Goal: Book appointment/travel/reservation

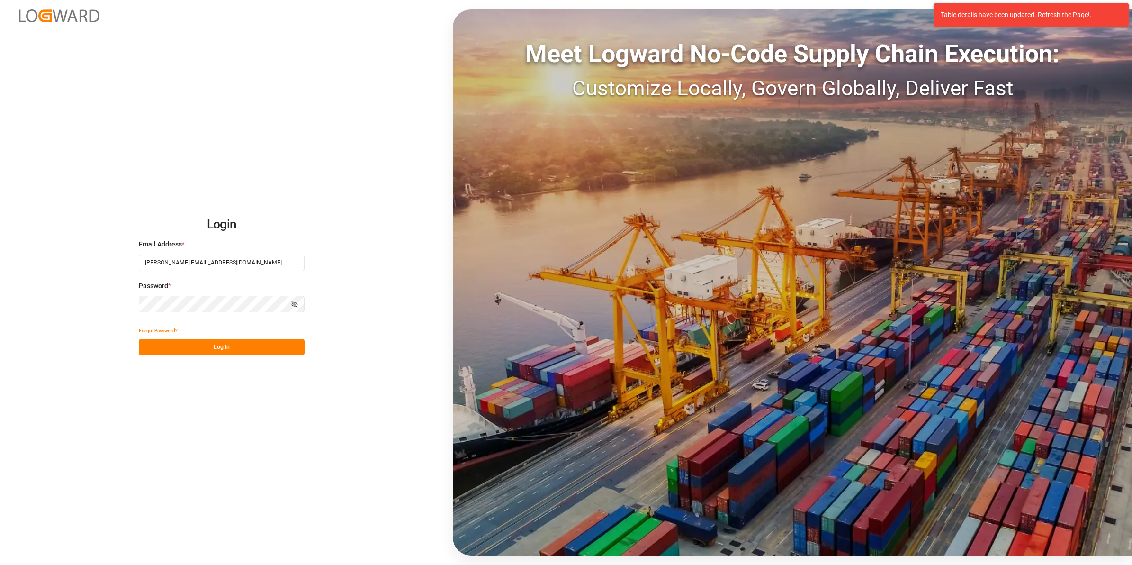
click at [275, 343] on button "Log In" at bounding box center [222, 347] width 166 height 17
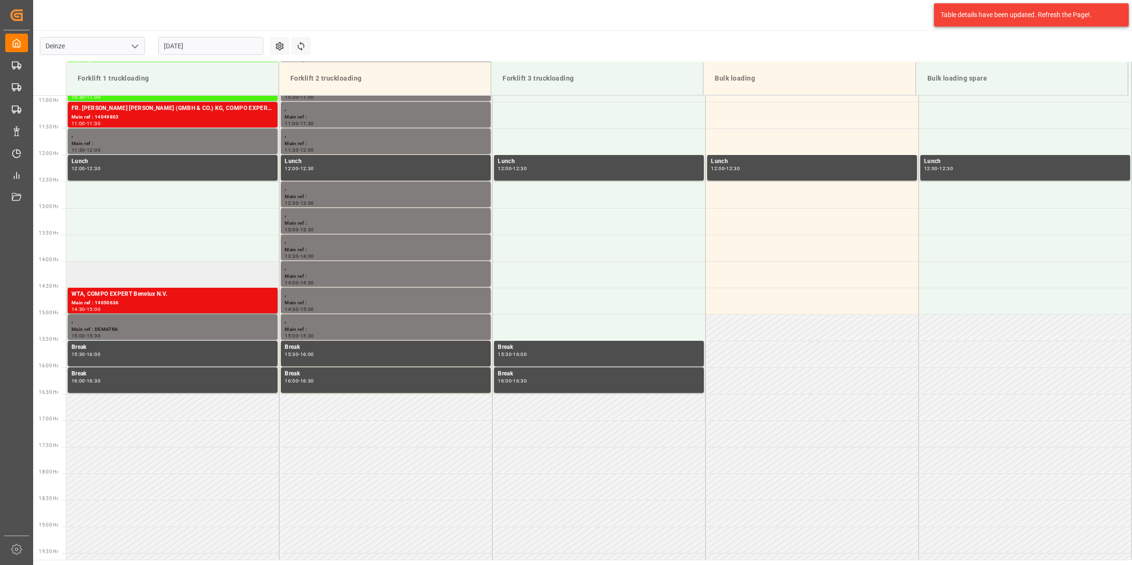
scroll to position [340, 0]
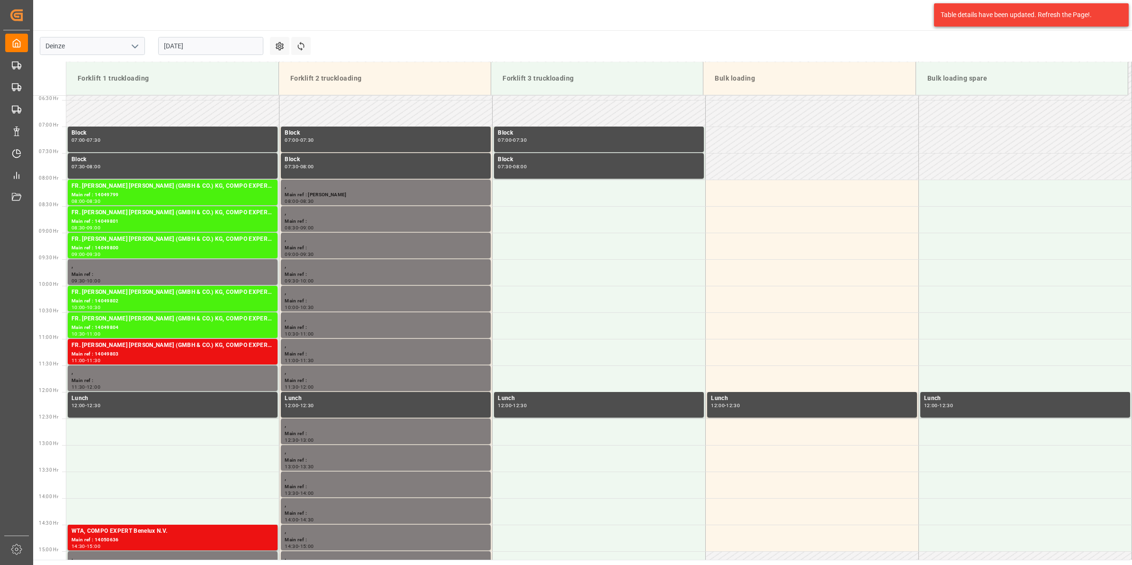
click at [185, 40] on input "[DATE]" at bounding box center [210, 46] width 105 height 18
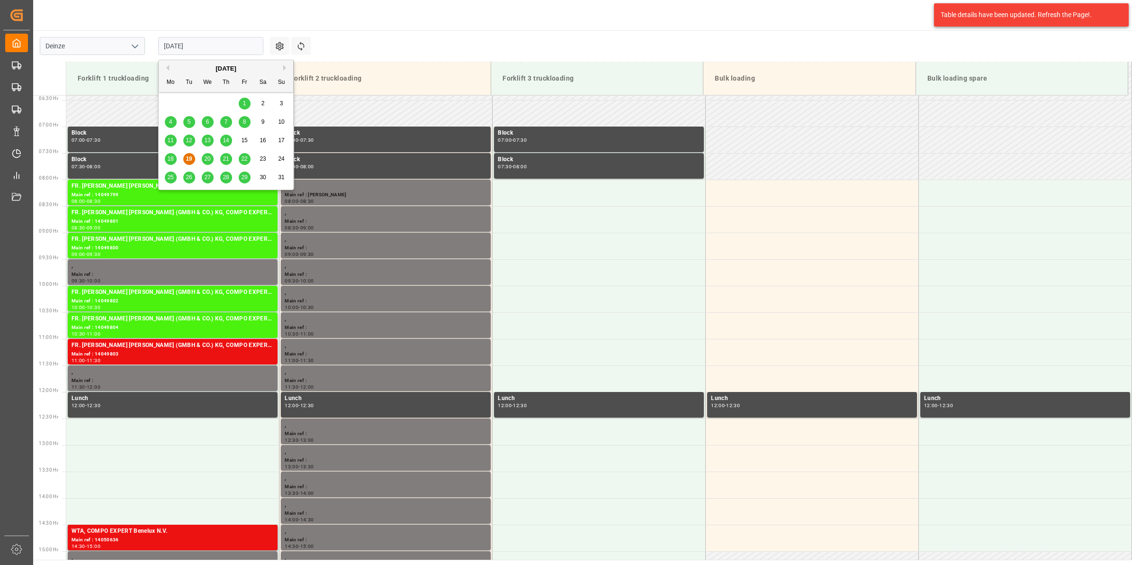
click at [173, 174] on span "25" at bounding box center [170, 177] width 6 height 7
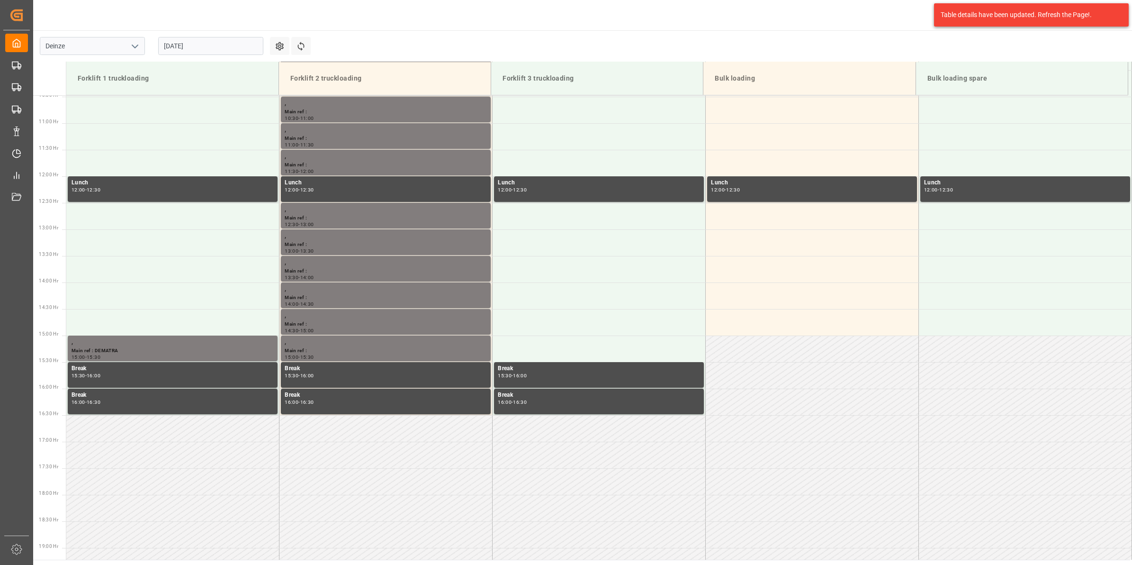
scroll to position [577, 0]
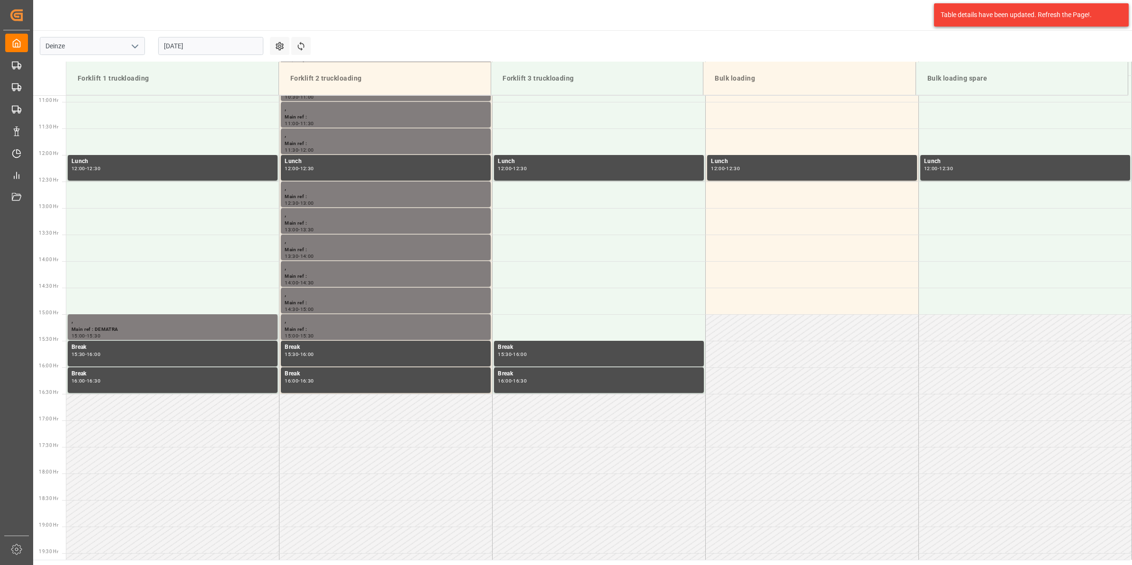
click at [206, 43] on input "[DATE]" at bounding box center [210, 46] width 105 height 18
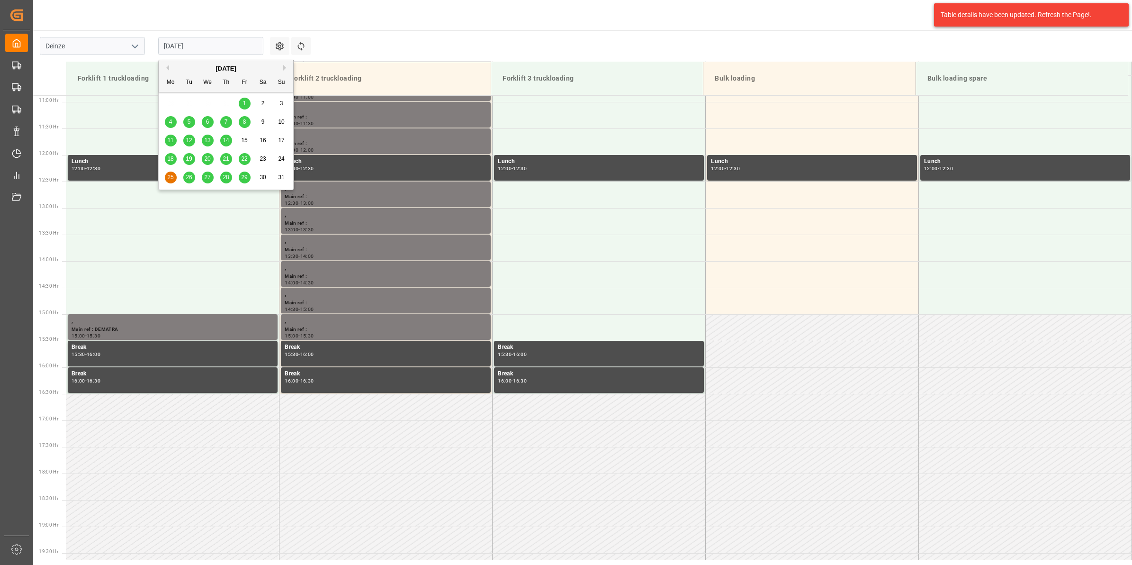
click at [285, 70] on button "Next Month" at bounding box center [286, 68] width 6 height 6
click at [173, 105] on div "1" at bounding box center [171, 103] width 12 height 11
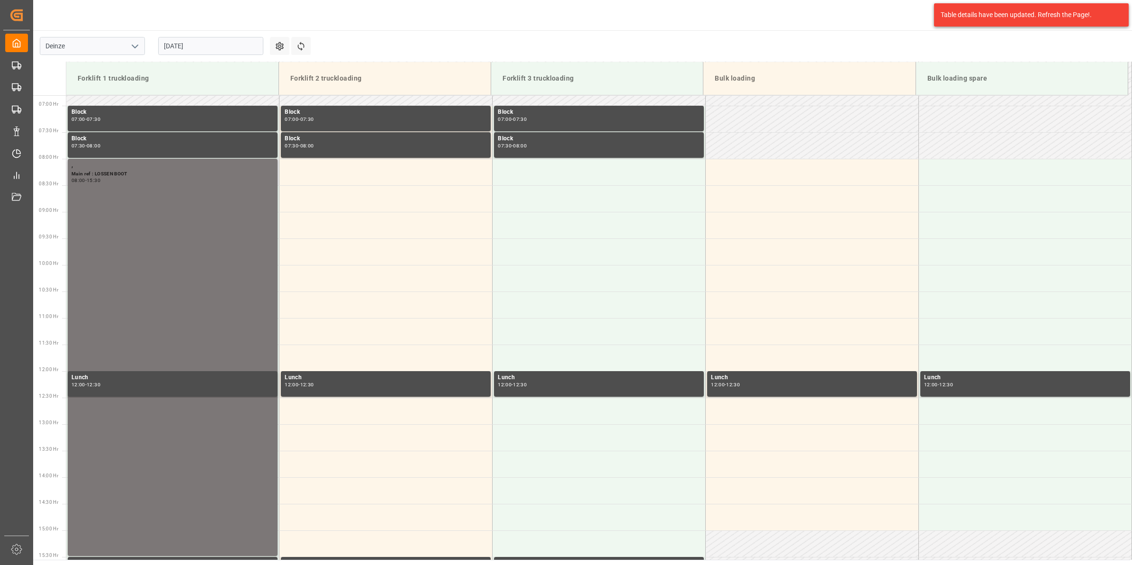
scroll to position [340, 0]
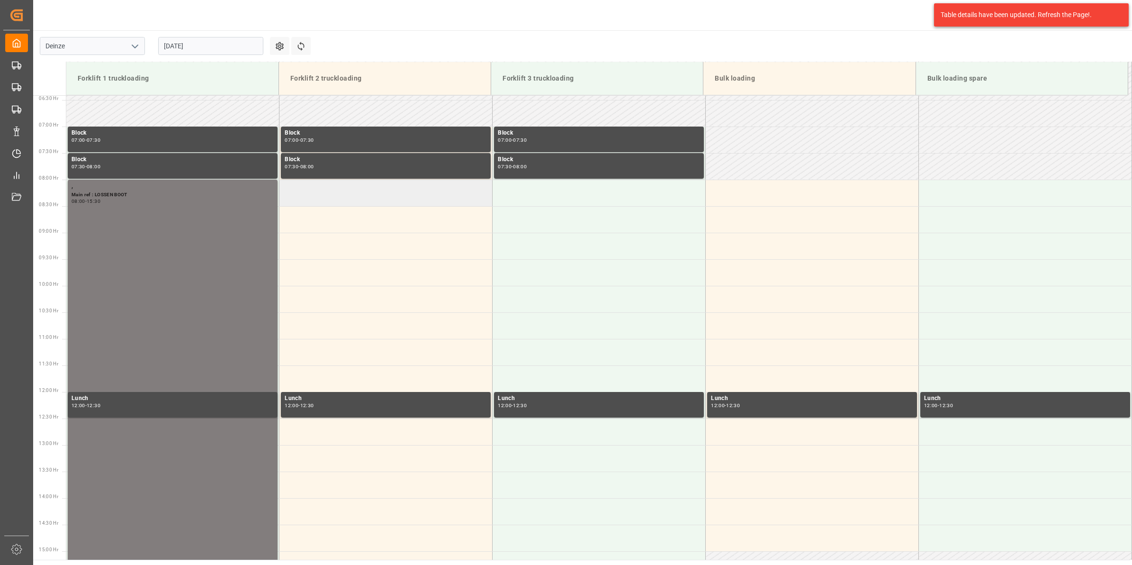
click at [355, 198] on td at bounding box center [386, 193] width 213 height 27
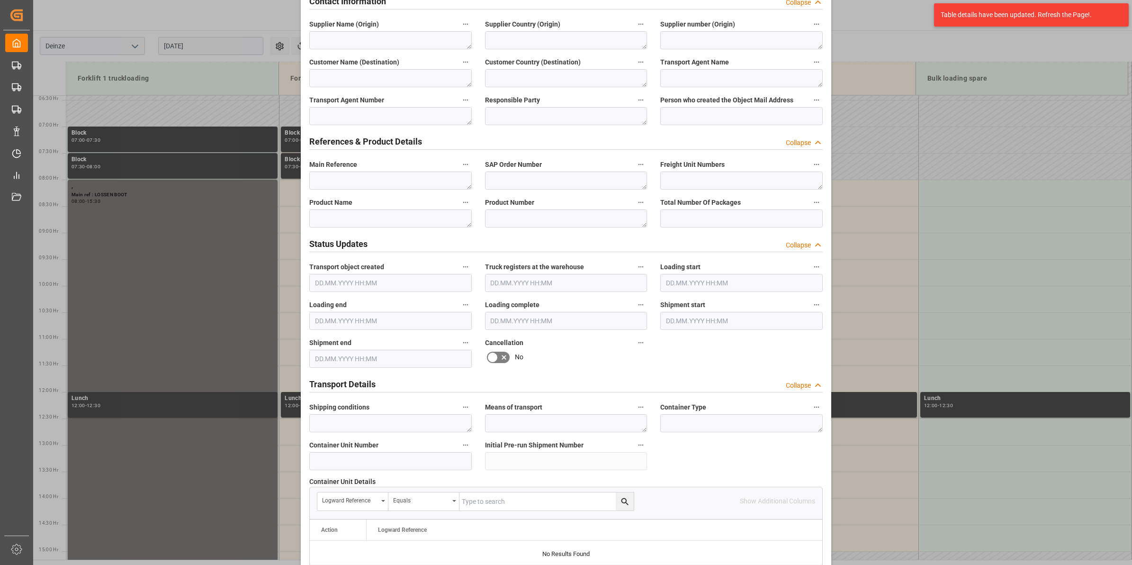
scroll to position [296, 0]
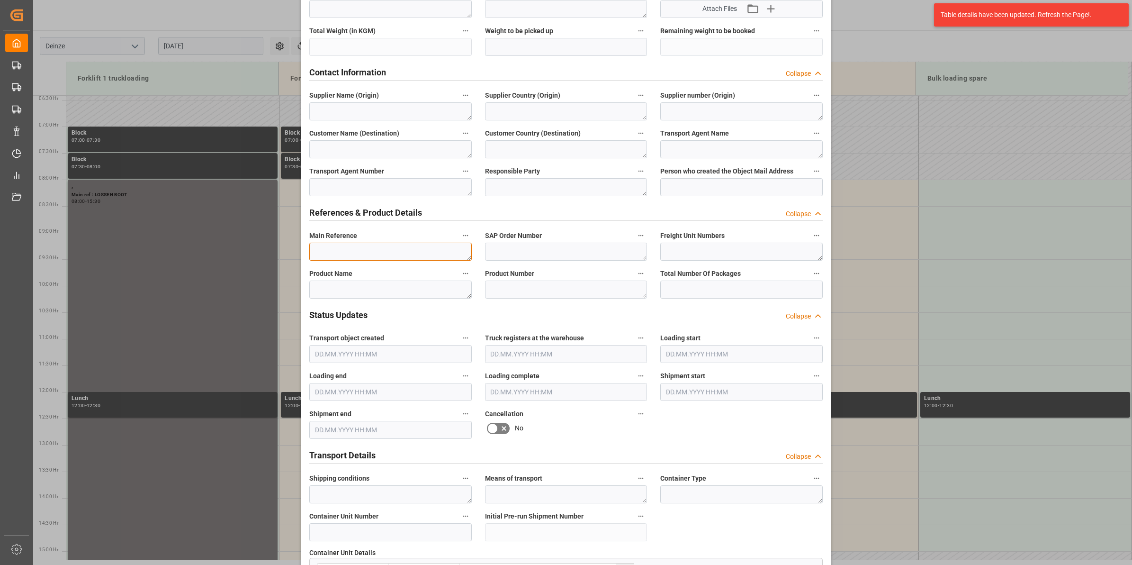
click at [366, 250] on textarea at bounding box center [390, 252] width 163 height 18
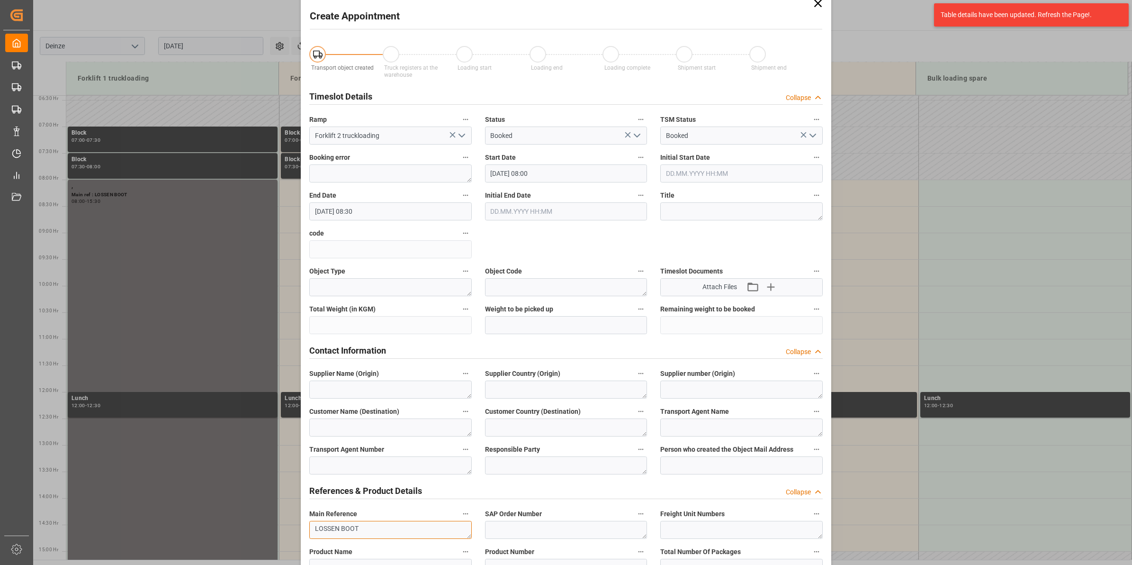
scroll to position [0, 0]
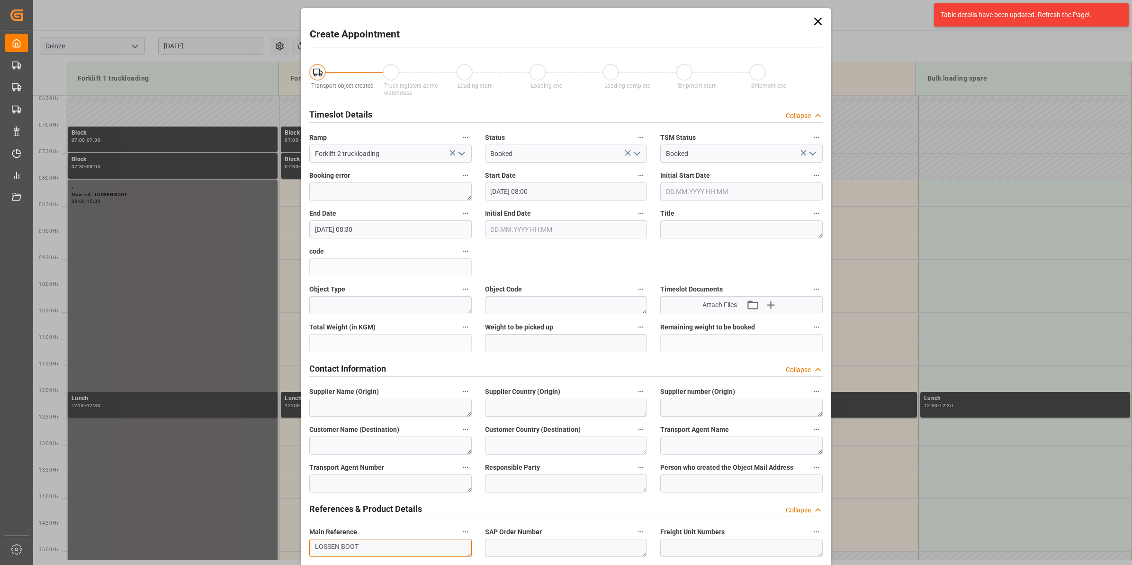
type textarea "LOSSEN BOOT"
click at [399, 235] on input "[DATE] 08:30" at bounding box center [390, 229] width 163 height 18
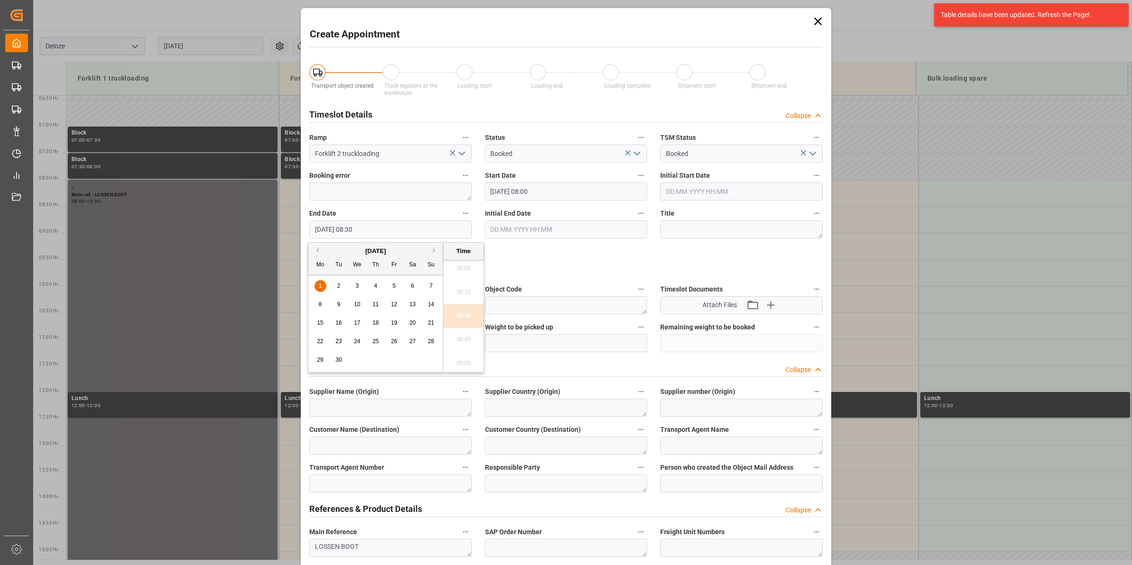
click at [321, 285] on span "1" at bounding box center [320, 285] width 3 height 7
click at [466, 342] on li "15:30" at bounding box center [463, 349] width 40 height 24
type input "[DATE] 15:30"
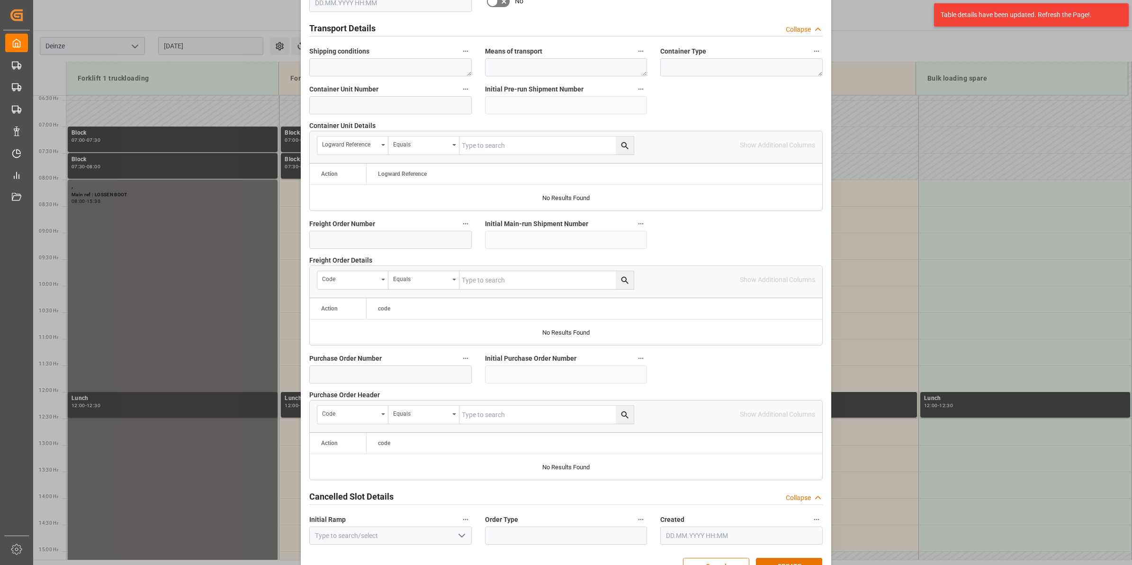
scroll to position [751, 0]
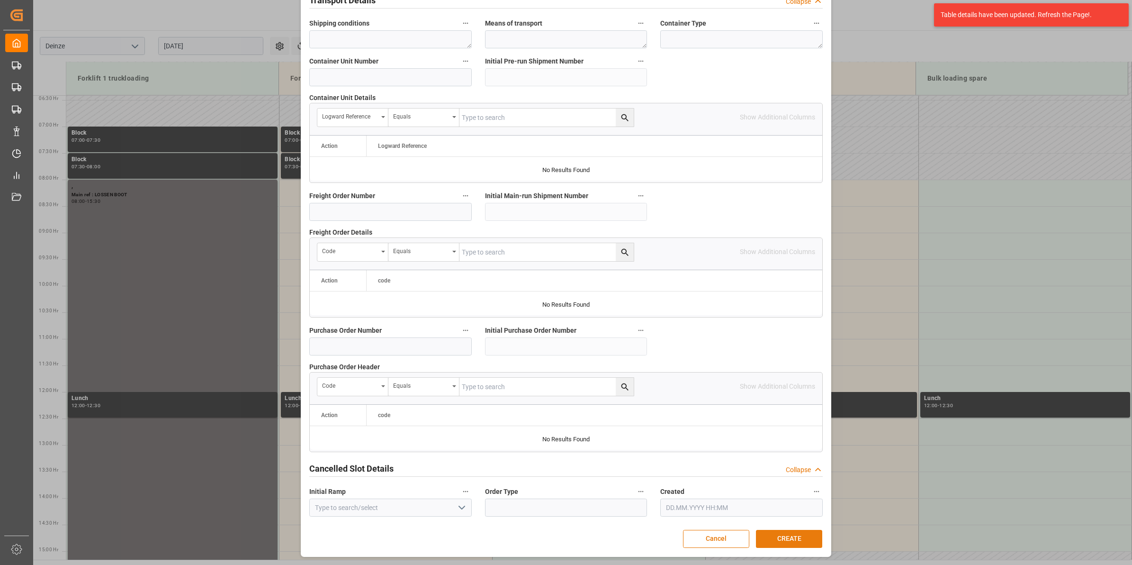
click at [799, 538] on button "CREATE" at bounding box center [789, 539] width 66 height 18
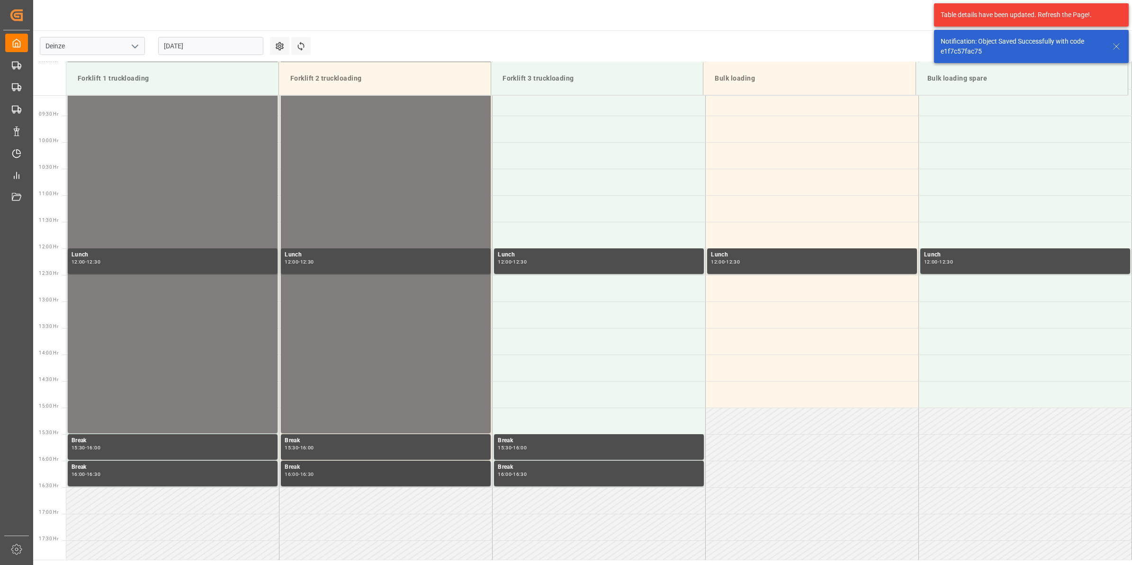
scroll to position [306, 0]
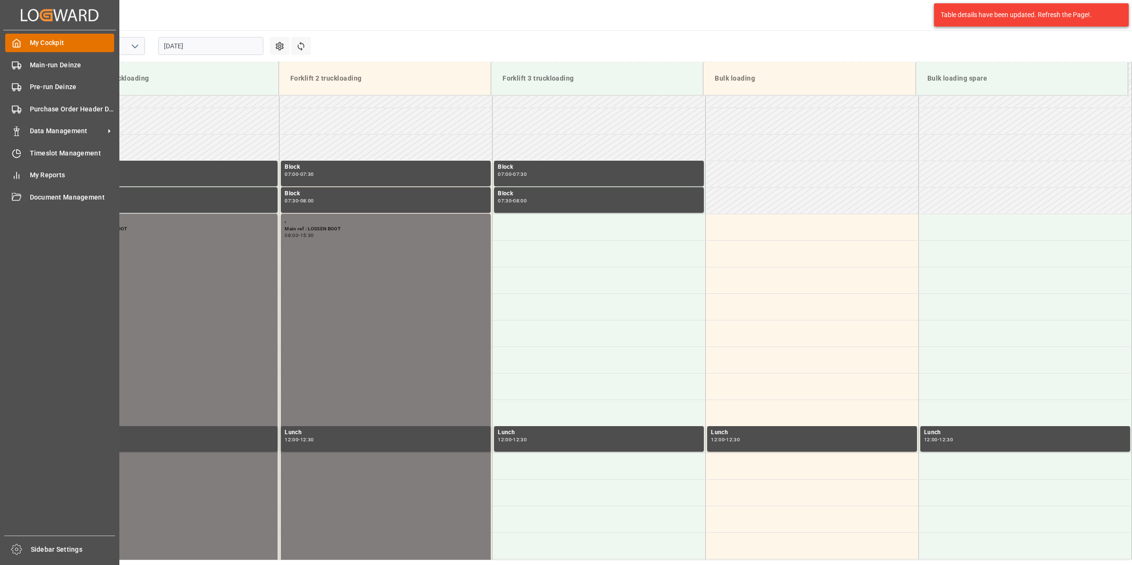
click at [43, 39] on span "My Cockpit" at bounding box center [72, 43] width 85 height 10
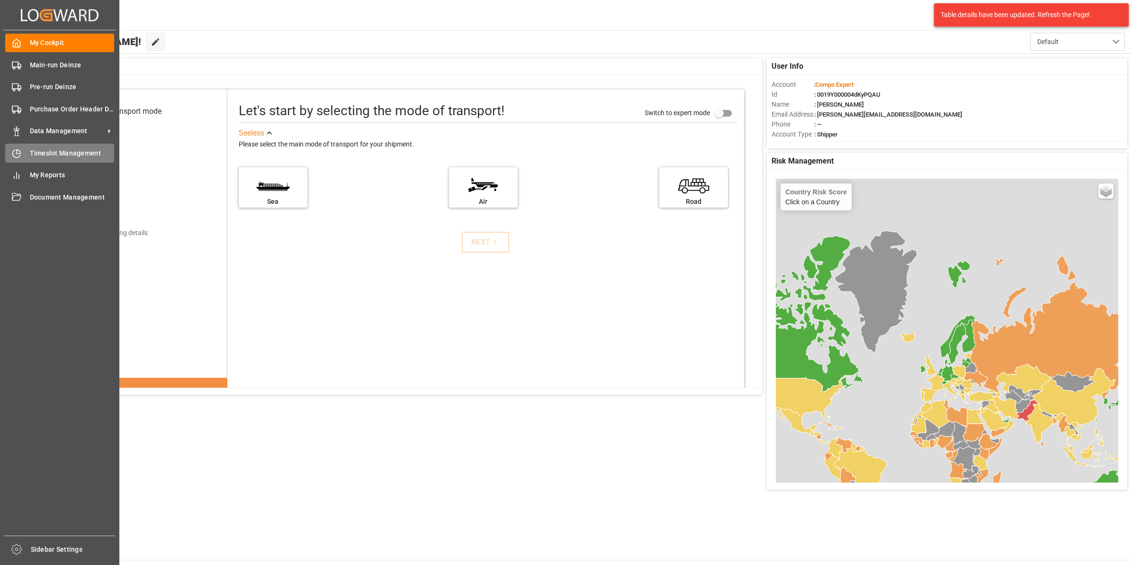
click at [53, 154] on span "Timeslot Management" at bounding box center [72, 153] width 85 height 10
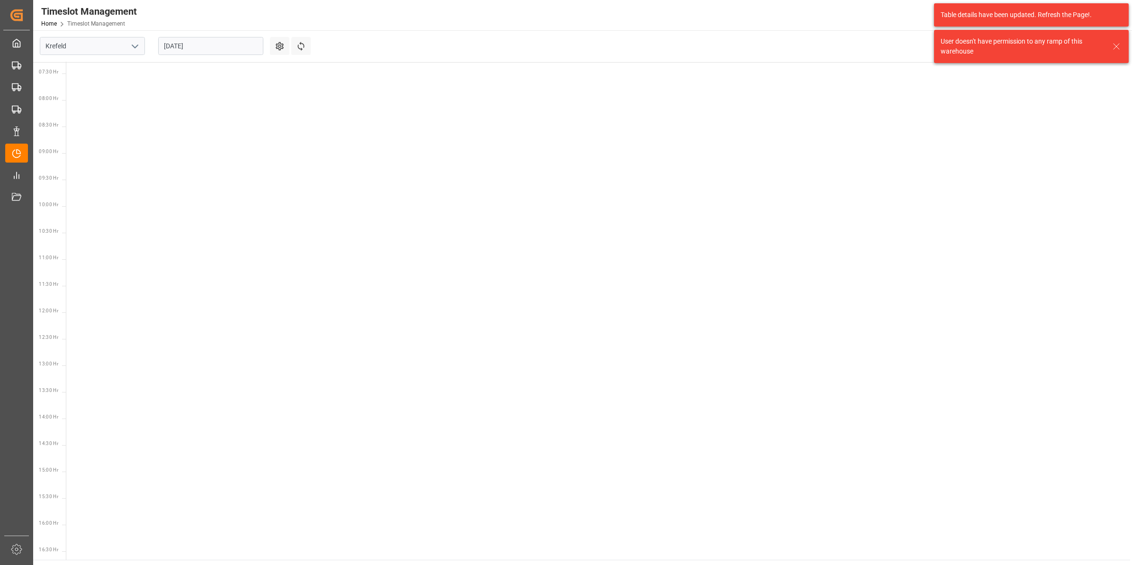
scroll to position [544, 0]
click at [113, 50] on input "Krefeld" at bounding box center [92, 46] width 105 height 18
click at [141, 44] on button "open menu" at bounding box center [134, 46] width 14 height 15
click at [97, 72] on div "Deinze" at bounding box center [92, 66] width 104 height 21
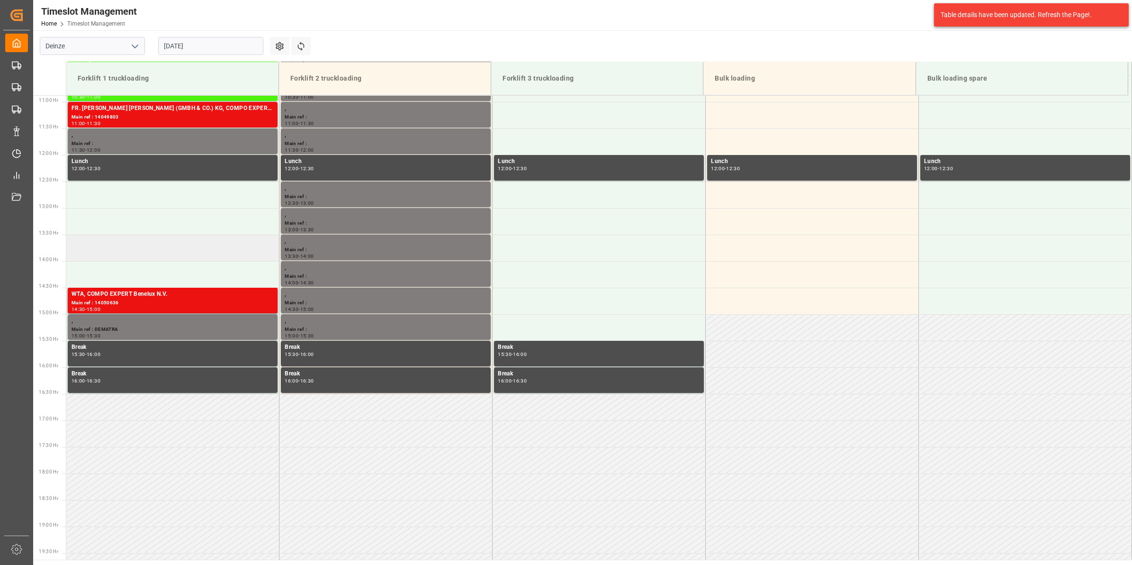
scroll to position [399, 0]
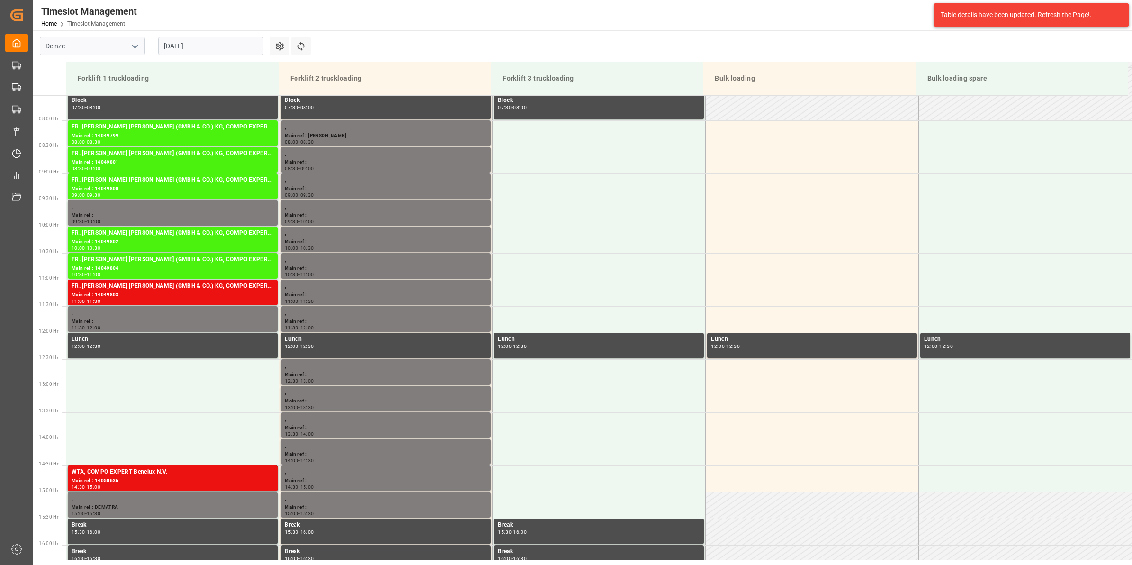
click at [221, 57] on div "[DATE]" at bounding box center [211, 45] width 118 height 31
click at [218, 49] on input "[DATE]" at bounding box center [210, 46] width 105 height 18
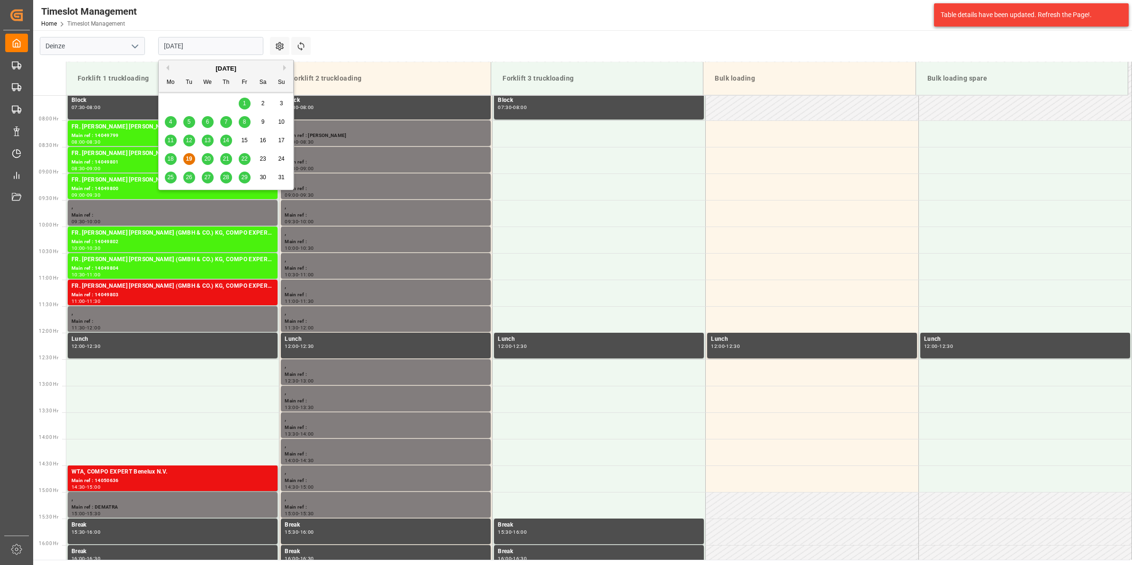
click at [244, 162] on span "22" at bounding box center [244, 158] width 6 height 7
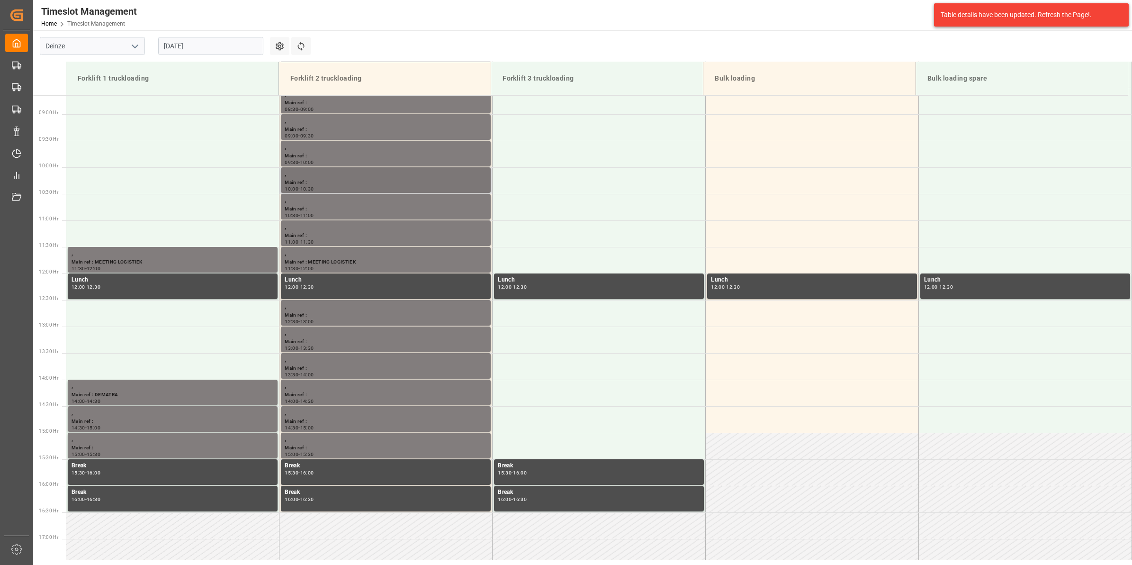
scroll to position [340, 0]
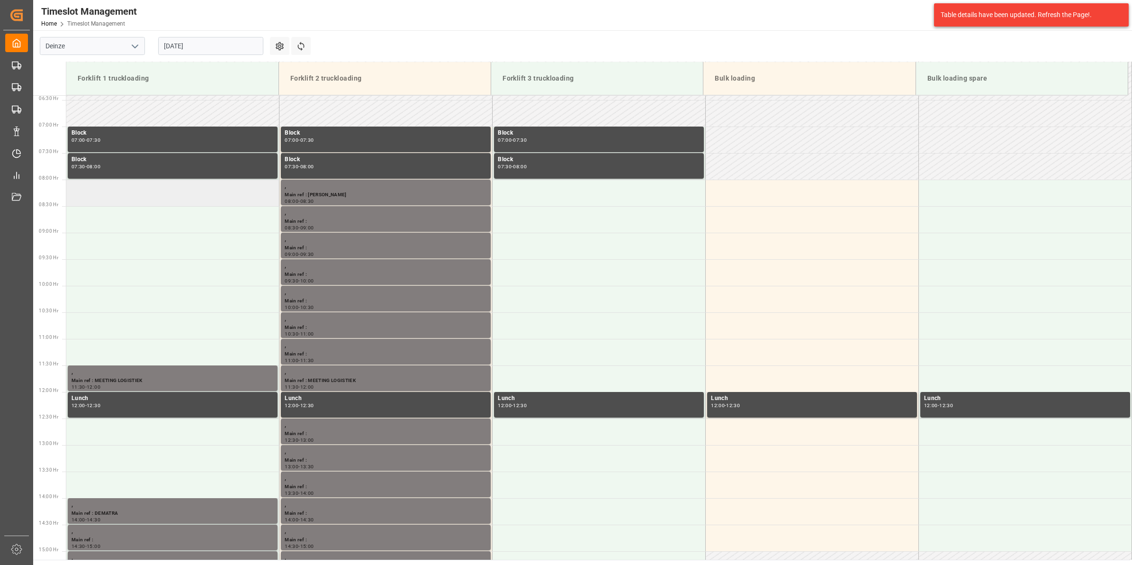
click at [140, 192] on td at bounding box center [172, 193] width 213 height 27
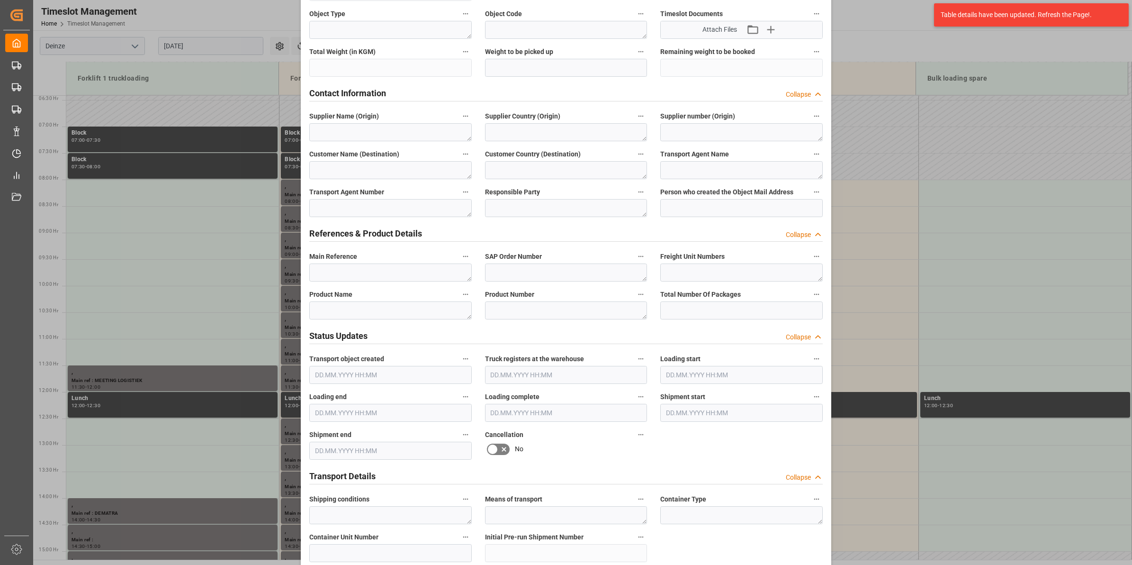
scroll to position [296, 0]
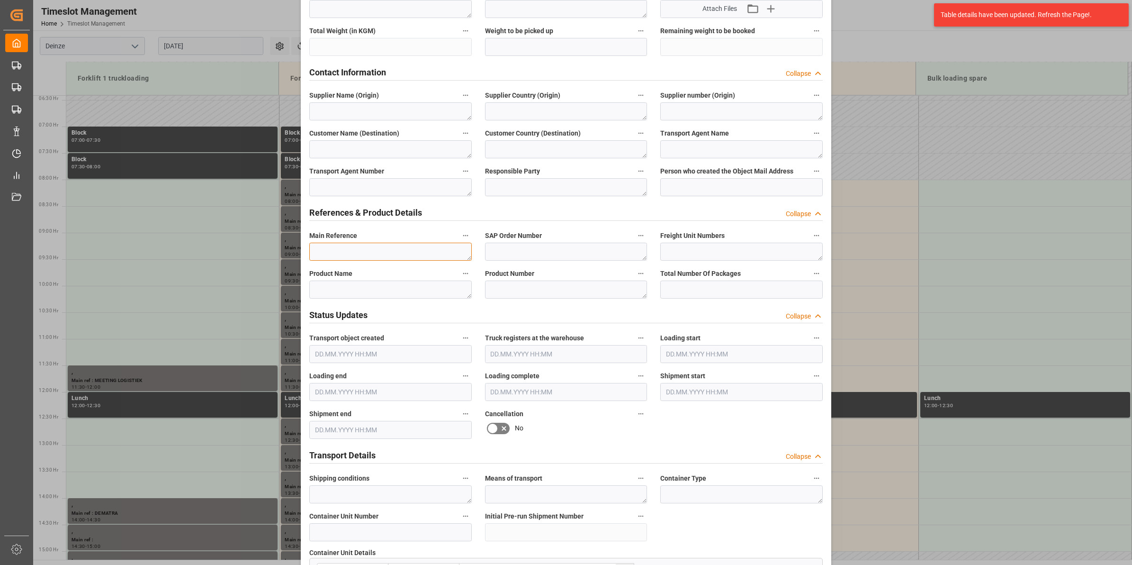
click at [378, 249] on textarea at bounding box center [390, 252] width 163 height 18
paste textarea "6100001272"
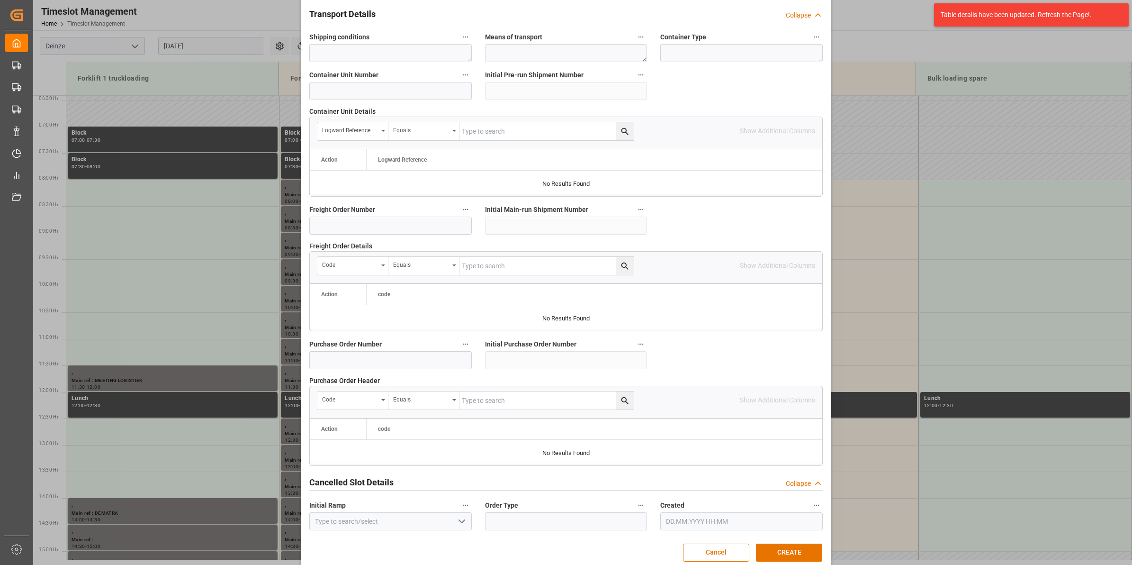
scroll to position [751, 0]
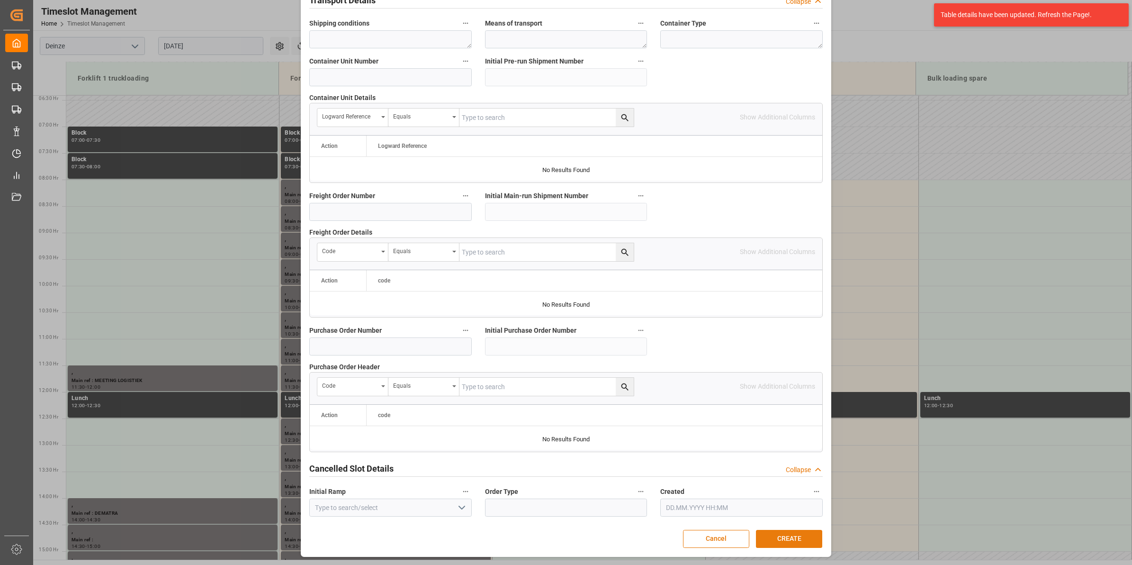
type textarea "LOSSEN 6100001272 Krefeld -> [GEOGRAPHIC_DATA]"
click at [807, 543] on button "CREATE" at bounding box center [789, 539] width 66 height 18
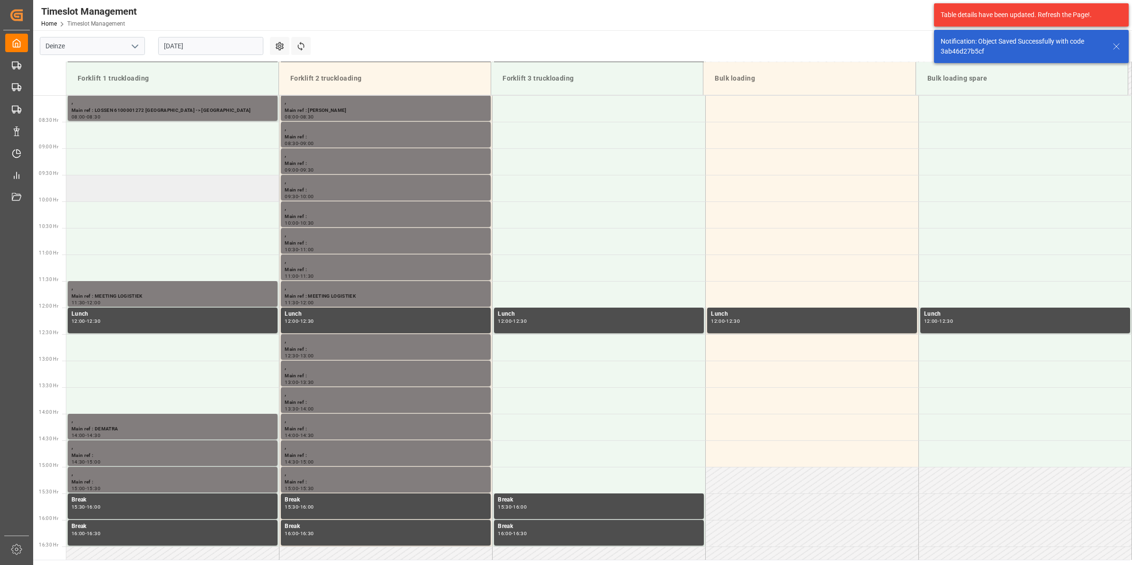
scroll to position [365, 0]
